Goal: Information Seeking & Learning: Learn about a topic

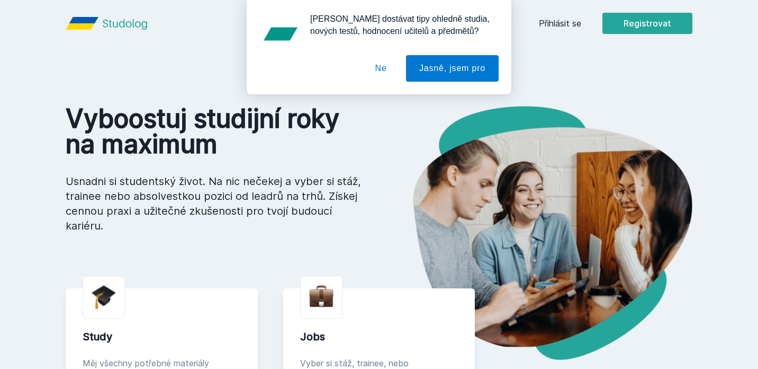
click at [556, 31] on div "[PERSON_NAME] dostávat tipy ohledně studia, nových testů, hodnocení učitelů a p…" at bounding box center [379, 47] width 758 height 94
click at [562, 20] on div "[PERSON_NAME] dostávat tipy ohledně studia, nových testů, hodnocení učitelů a p…" at bounding box center [379, 47] width 758 height 94
click at [558, 22] on div "[PERSON_NAME] dostávat tipy ohledně studia, nových testů, hodnocení učitelů a p…" at bounding box center [379, 47] width 758 height 94
click at [379, 66] on button "Ne" at bounding box center [381, 68] width 38 height 26
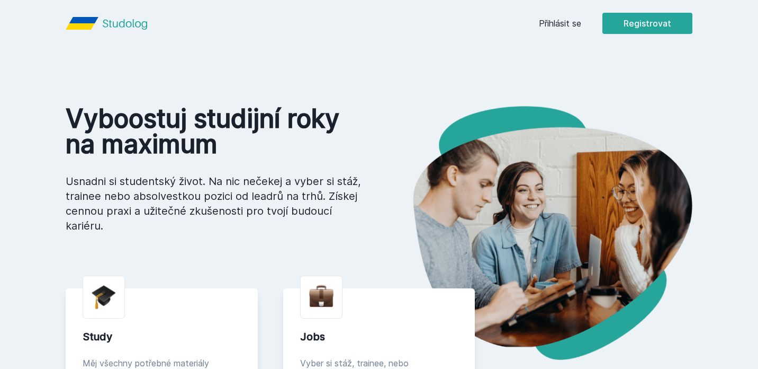
click at [566, 27] on link "Přihlásit se" at bounding box center [560, 23] width 42 height 13
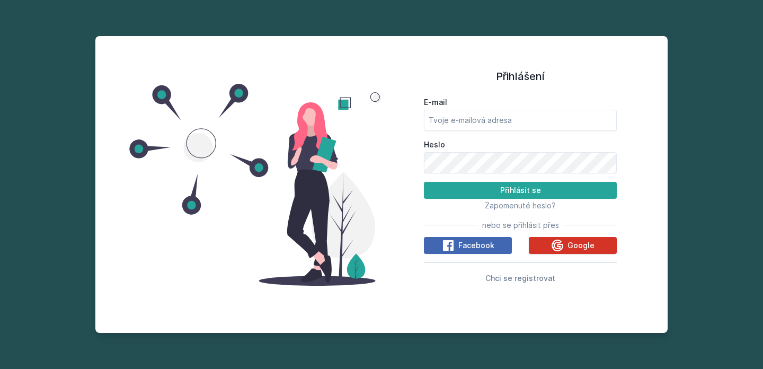
click at [546, 250] on button "Google" at bounding box center [572, 245] width 88 height 17
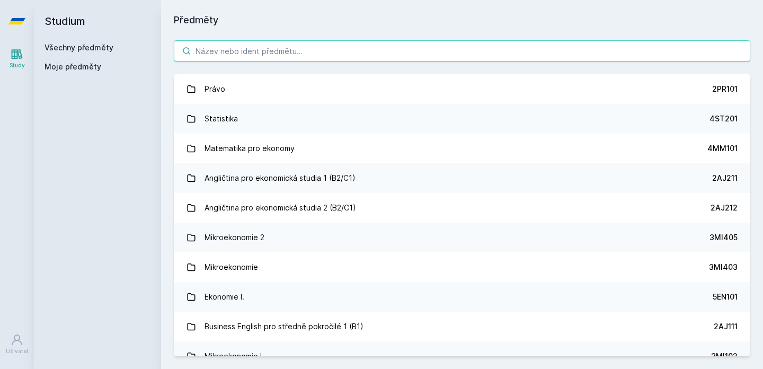
click at [311, 55] on input "search" at bounding box center [462, 50] width 576 height 21
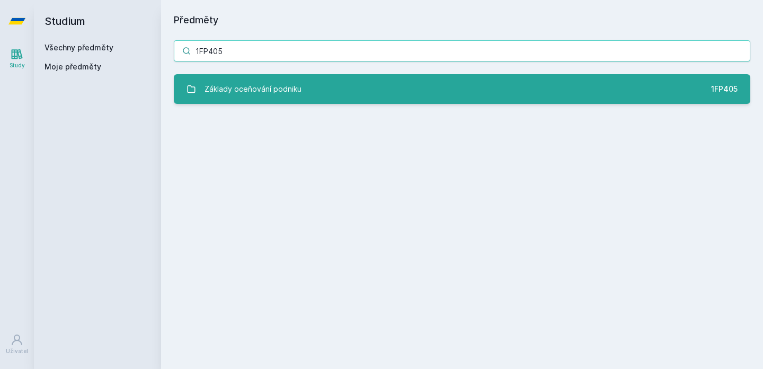
type input "1FP405"
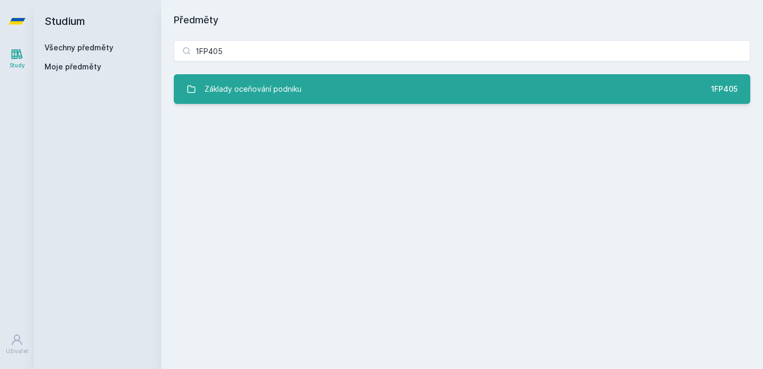
click at [343, 79] on link "Základy oceňování podniku 1FP405" at bounding box center [462, 89] width 576 height 30
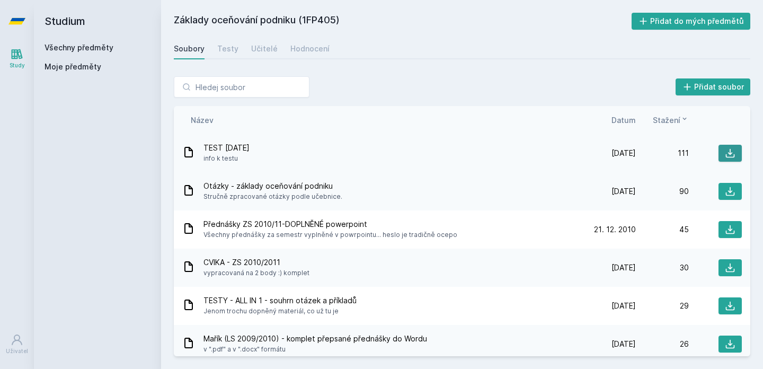
click at [719, 153] on button at bounding box center [729, 153] width 23 height 17
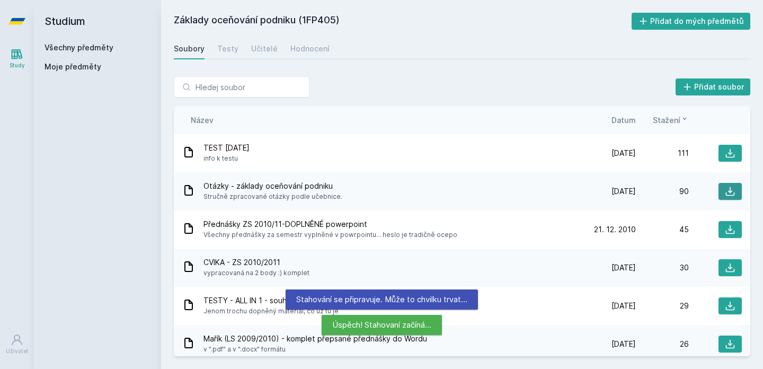
click at [724, 194] on icon at bounding box center [729, 191] width 11 height 11
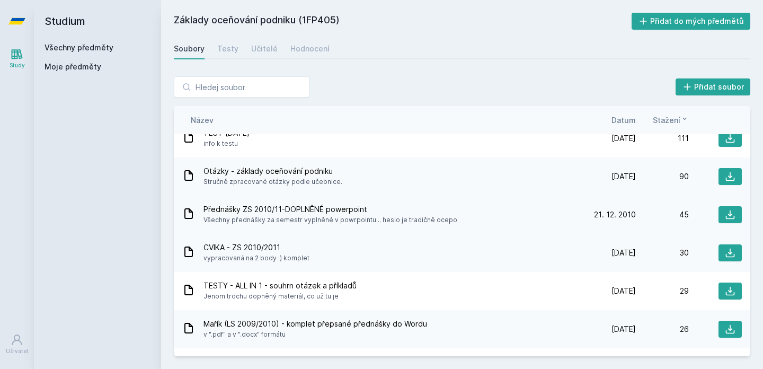
scroll to position [24, 0]
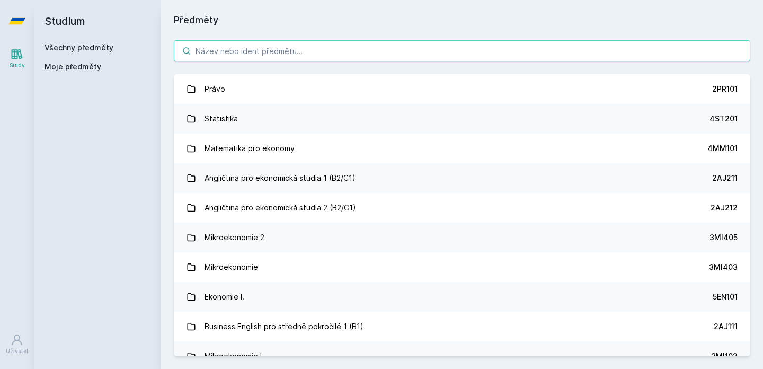
click at [272, 56] on input "search" at bounding box center [462, 50] width 576 height 21
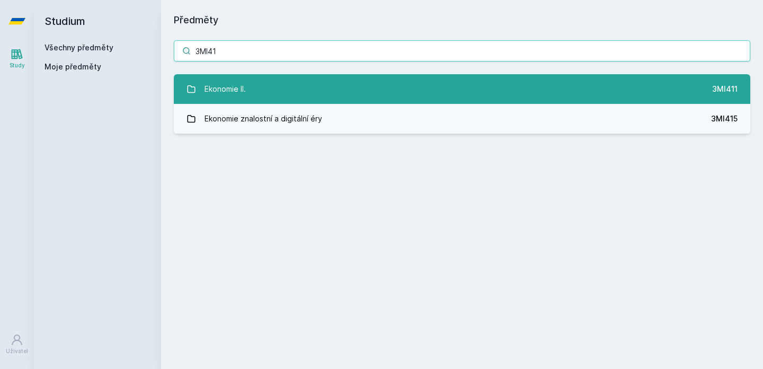
type input "3MI41"
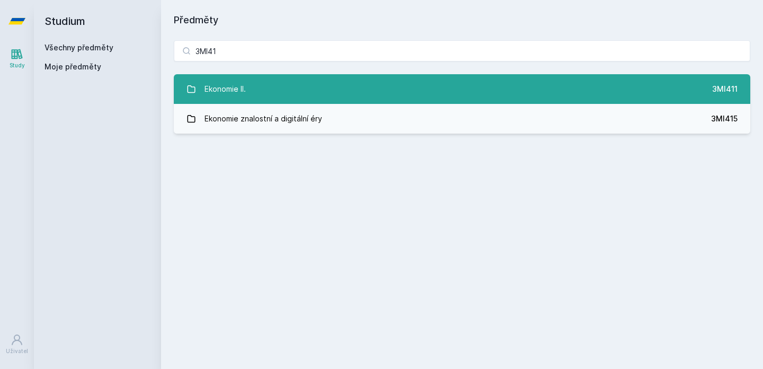
click at [301, 84] on link "Ekonomie II. 3MI411" at bounding box center [462, 89] width 576 height 30
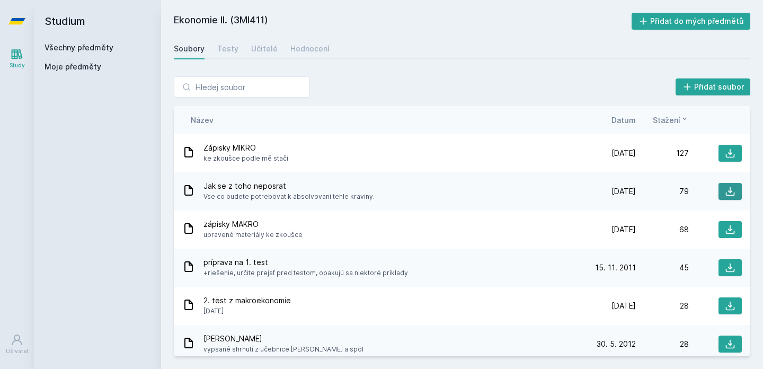
click at [718, 195] on button at bounding box center [729, 191] width 23 height 17
